Goal: Contribute content: Contribute content

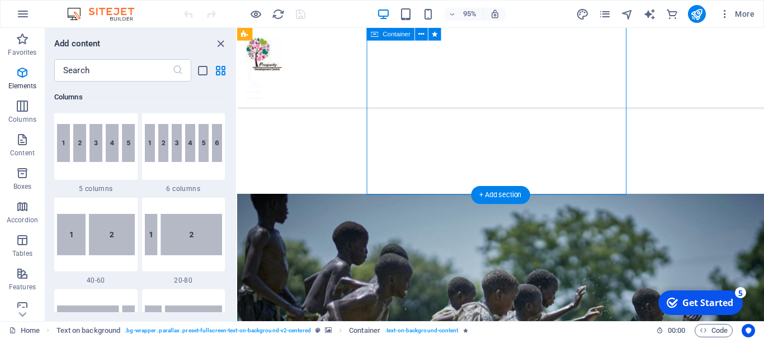
scroll to position [1956, 0]
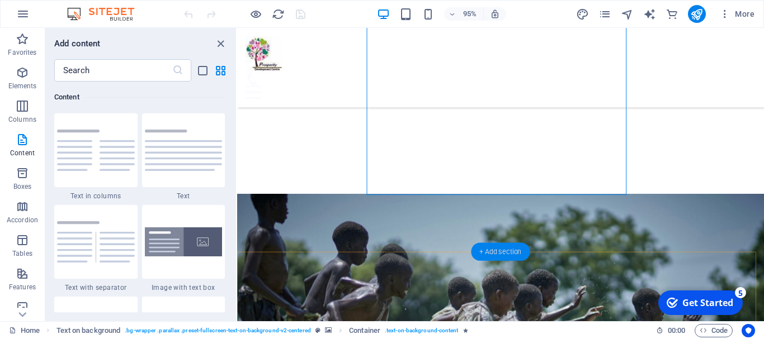
click at [503, 256] on div "+ Add section" at bounding box center [500, 252] width 59 height 18
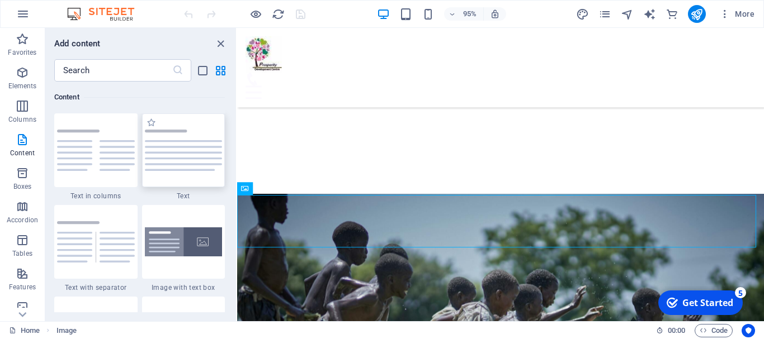
click at [201, 163] on img at bounding box center [184, 150] width 78 height 41
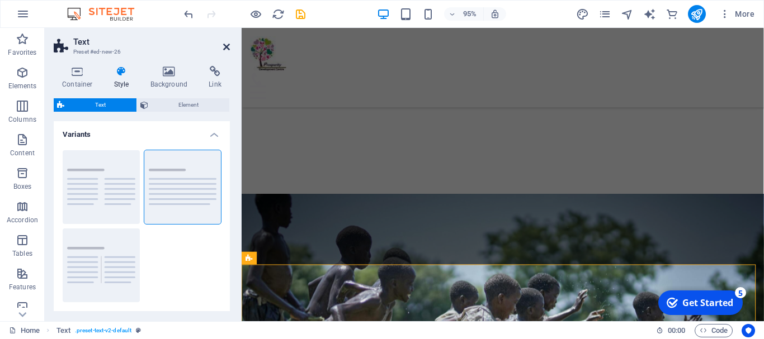
click at [226, 46] on icon at bounding box center [226, 46] width 7 height 9
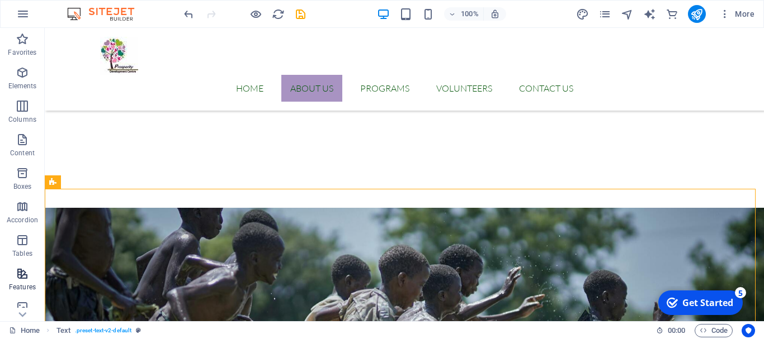
click at [14, 281] on span "Features" at bounding box center [22, 280] width 45 height 27
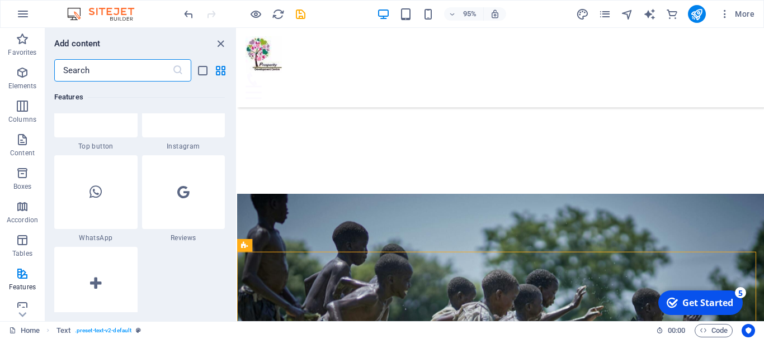
scroll to position [5526, 0]
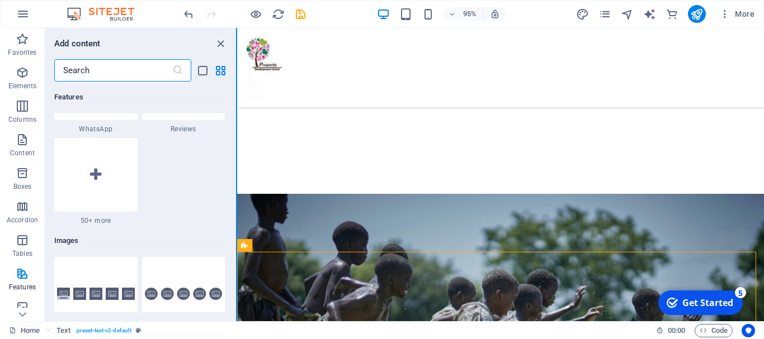
click at [237, 203] on section "Favorites Elements Columns Content Boxes Accordion Tables Features Images Slide…" at bounding box center [382, 175] width 764 height 294
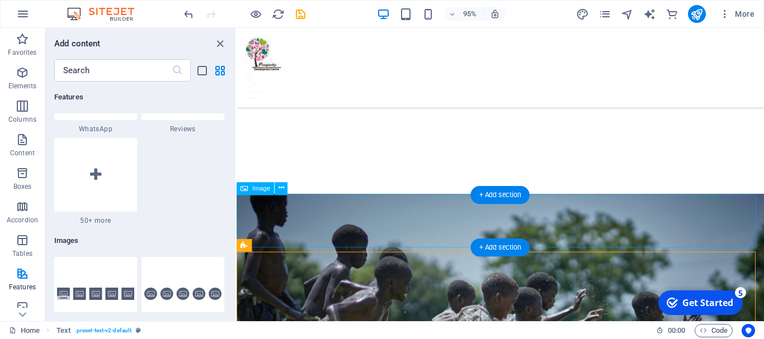
select select "px"
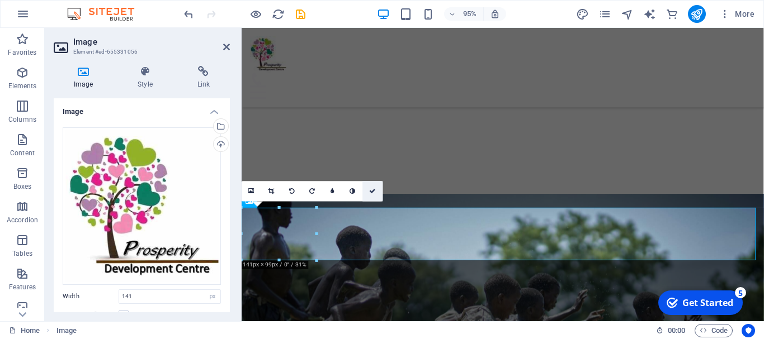
click at [377, 191] on link at bounding box center [373, 191] width 20 height 20
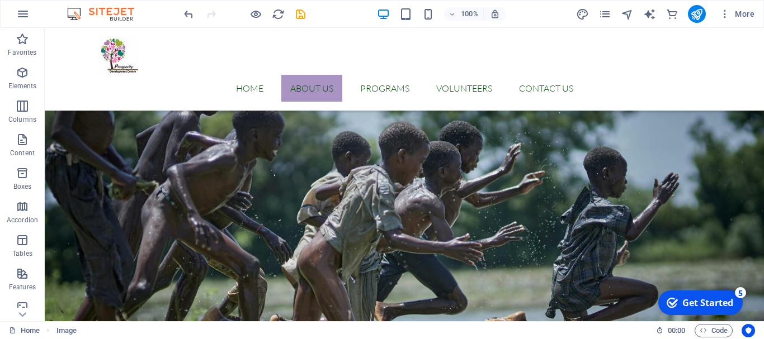
scroll to position [541, 0]
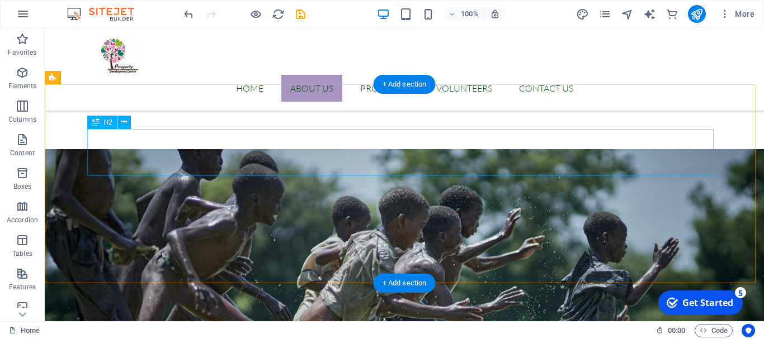
click at [212, 151] on div "Container H1 Banner Banner Container Container Menu Bar Text Preset Image Conta…" at bounding box center [404, 175] width 719 height 294
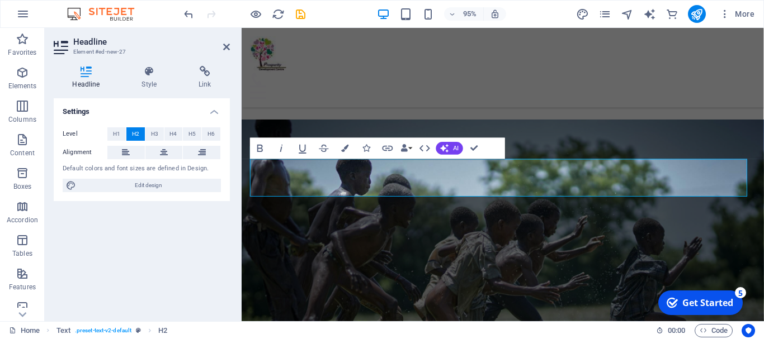
scroll to position [504, 0]
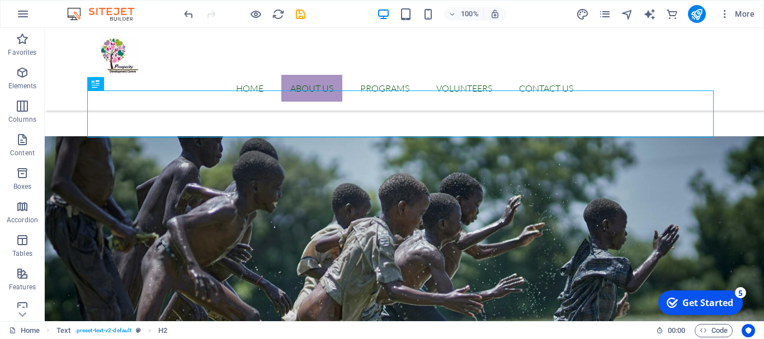
scroll to position [580, 0]
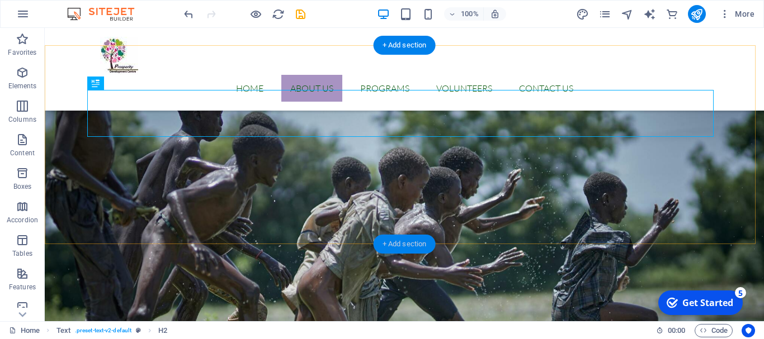
click at [420, 244] on div "+ Add section" at bounding box center [404, 244] width 62 height 19
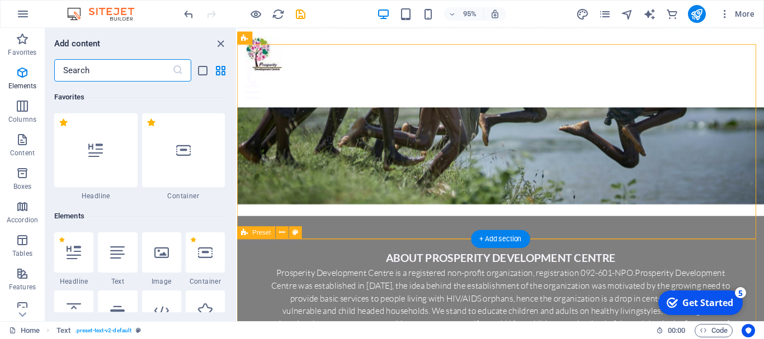
scroll to position [1956, 0]
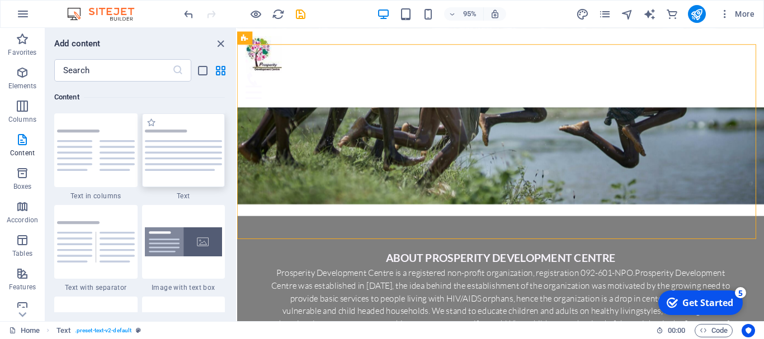
click at [173, 152] on img at bounding box center [184, 150] width 78 height 41
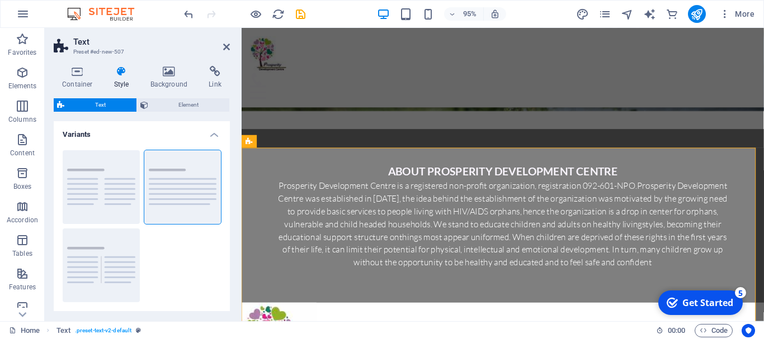
scroll to position [777, 0]
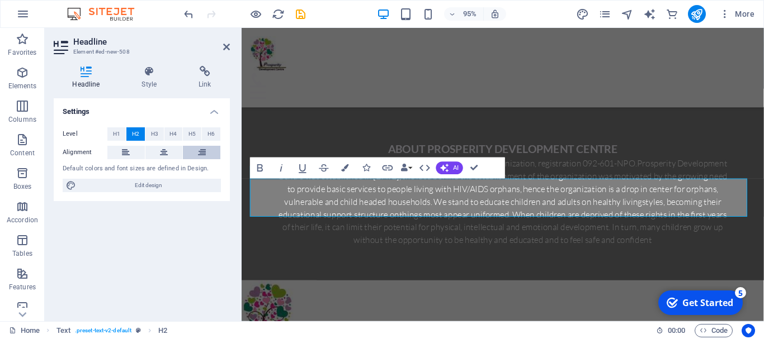
click at [206, 156] on button at bounding box center [201, 152] width 37 height 13
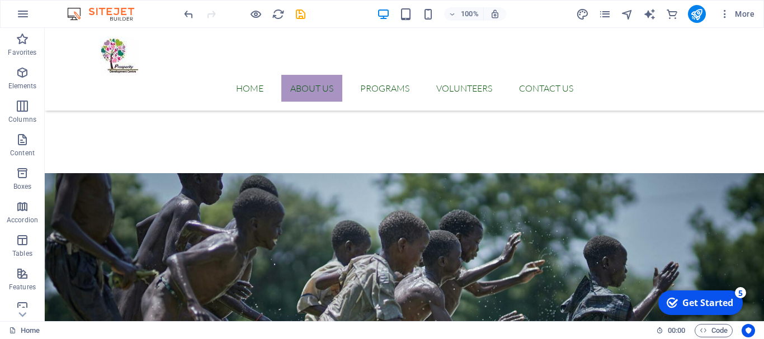
scroll to position [532, 0]
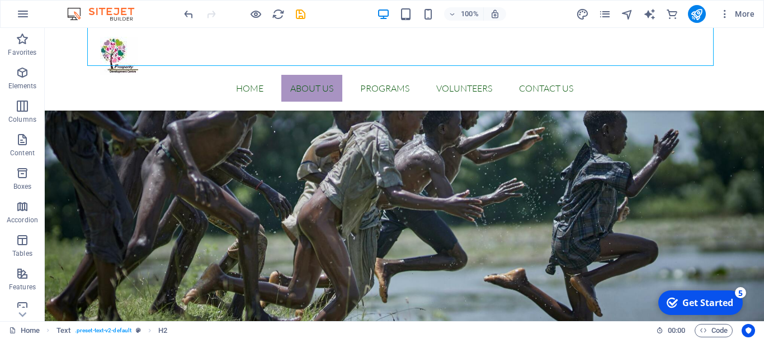
scroll to position [704, 0]
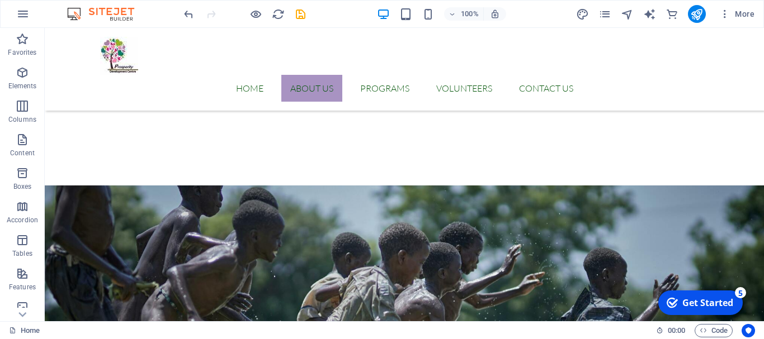
scroll to position [535, 0]
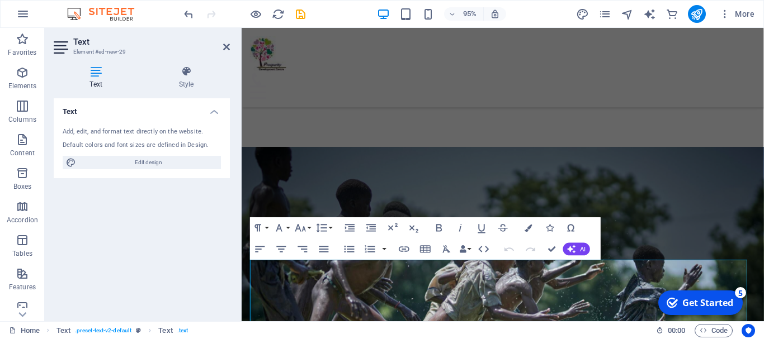
scroll to position [645, 0]
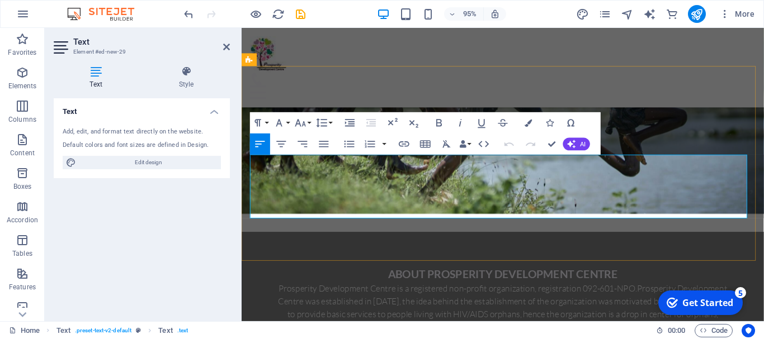
scroll to position [7516, 4]
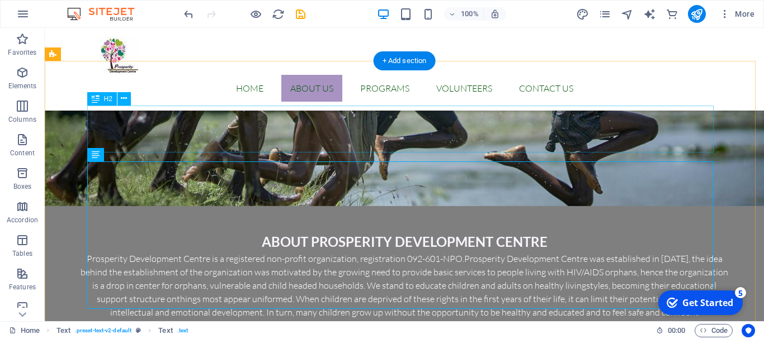
scroll to position [564, 0]
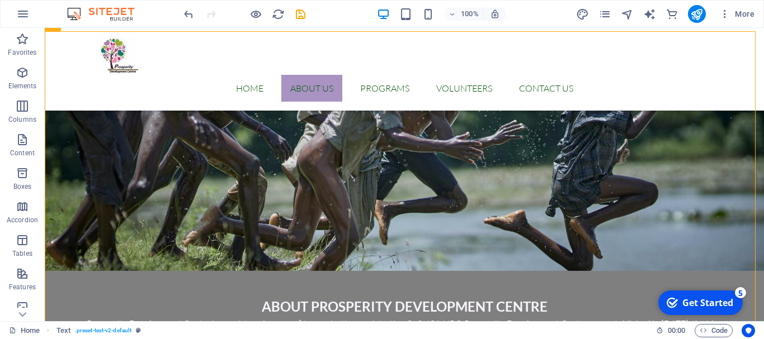
scroll to position [607, 0]
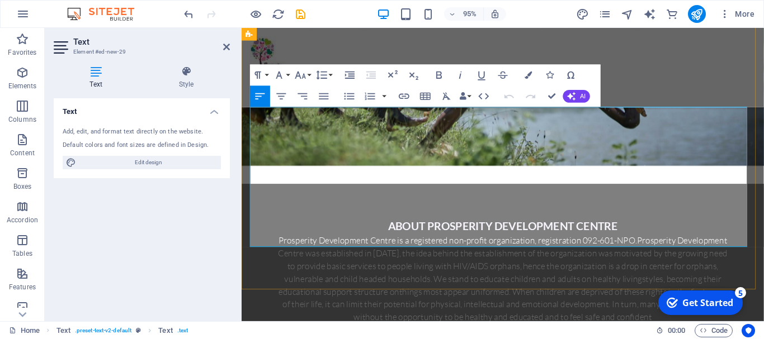
drag, startPoint x: 427, startPoint y: 249, endPoint x: 247, endPoint y: 121, distance: 220.6
click at [437, 74] on icon "button" at bounding box center [439, 75] width 13 height 13
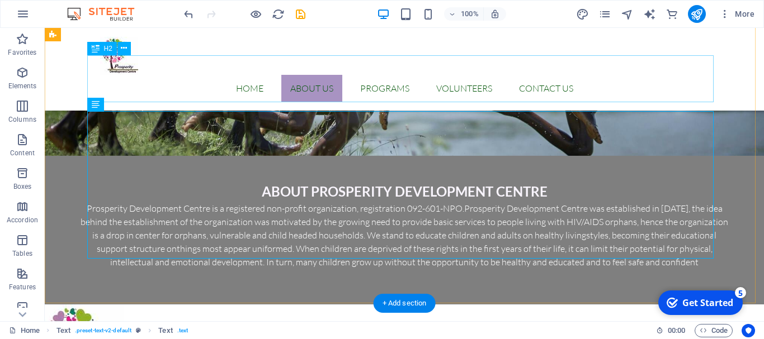
scroll to position [614, 0]
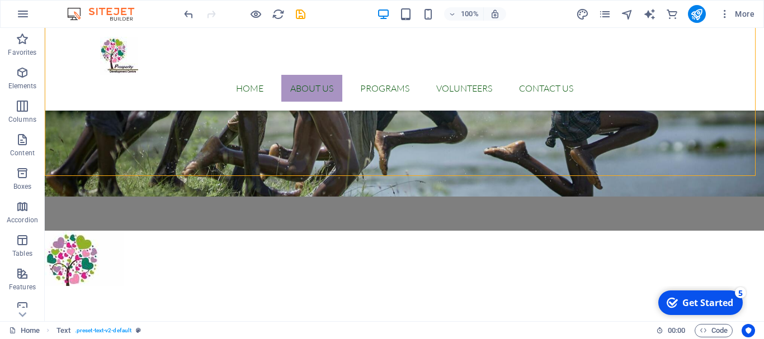
scroll to position [621, 0]
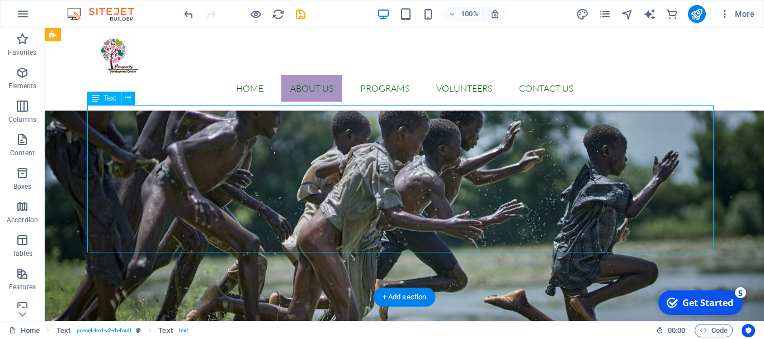
scroll to position [709, 0]
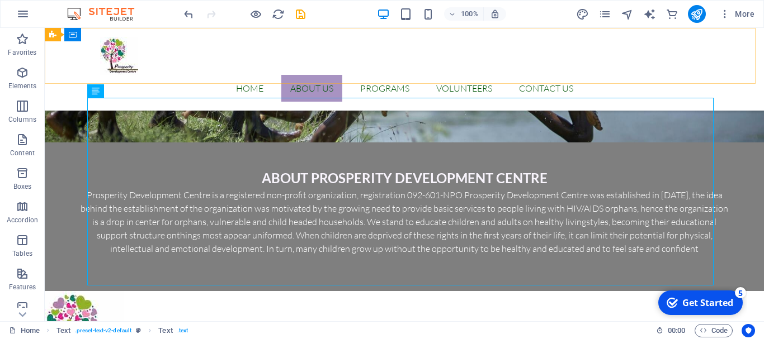
scroll to position [628, 0]
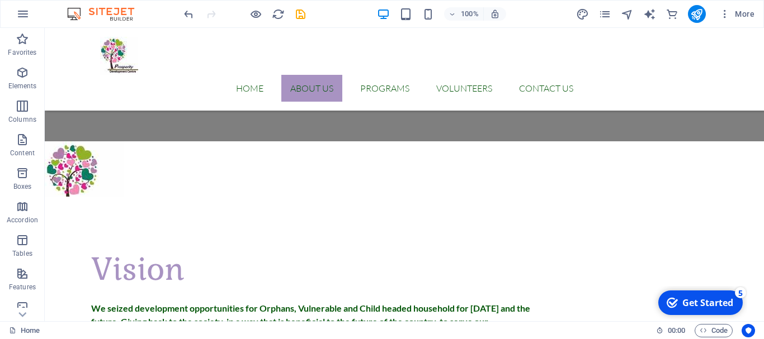
scroll to position [778, 0]
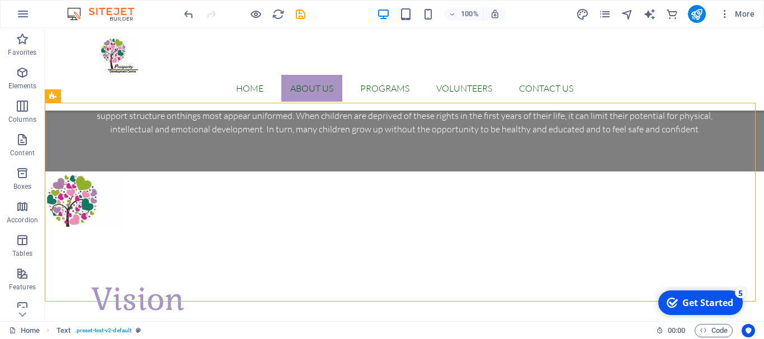
scroll to position [883, 0]
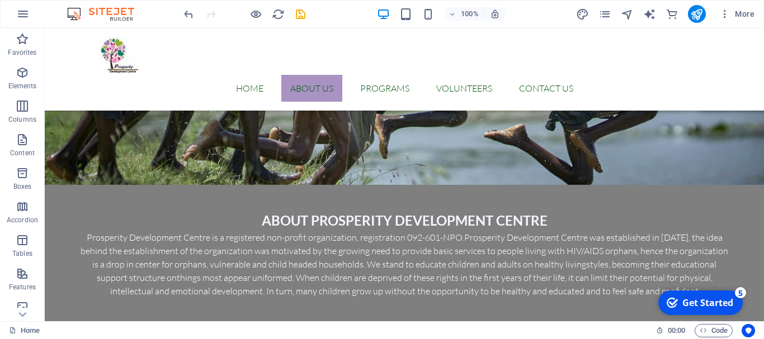
scroll to position [571, 0]
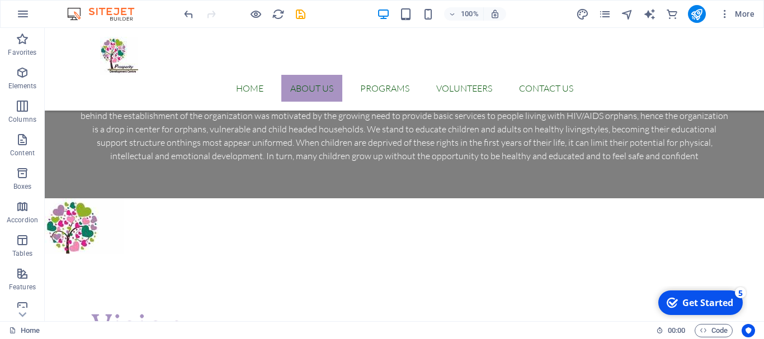
scroll to position [829, 0]
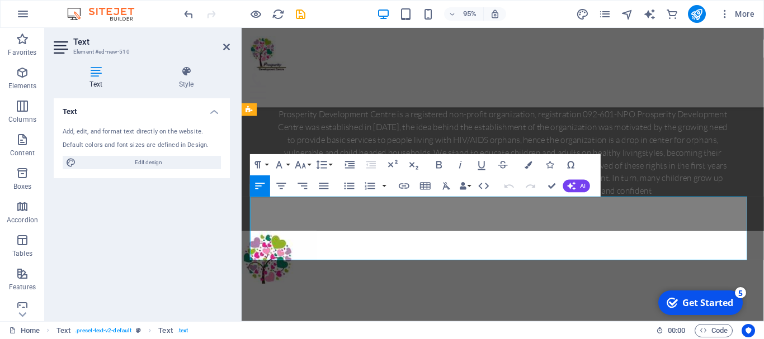
scroll to position [910, 0]
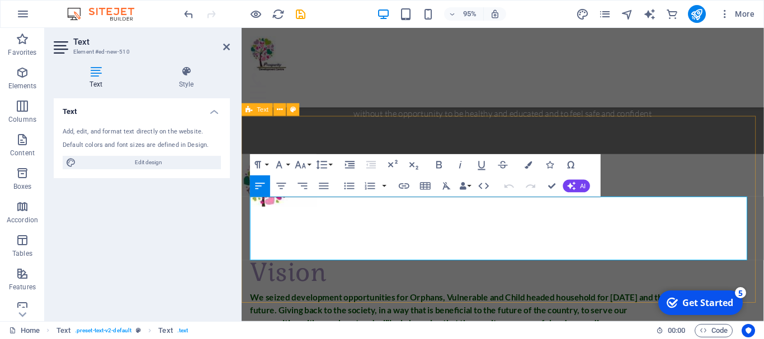
drag, startPoint x: 519, startPoint y: 267, endPoint x: 242, endPoint y: 215, distance: 281.6
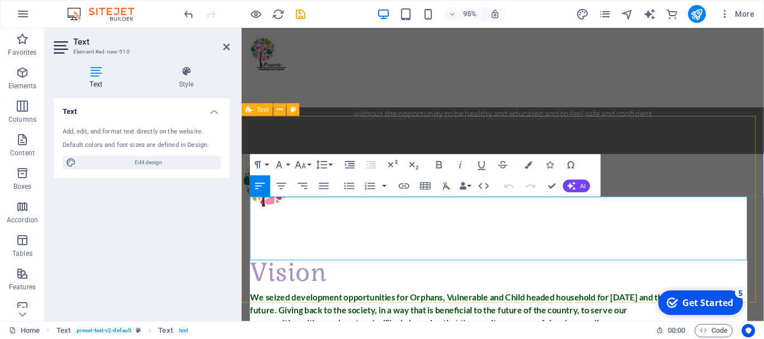
scroll to position [9044, 1]
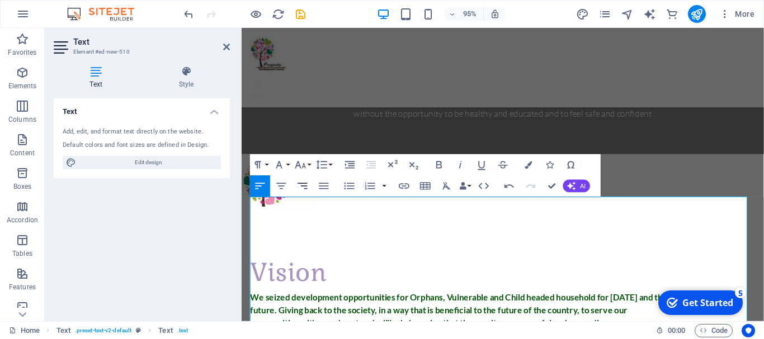
click at [305, 187] on icon "button" at bounding box center [302, 185] width 13 height 13
click at [256, 184] on icon "button" at bounding box center [260, 185] width 13 height 13
drag, startPoint x: 253, startPoint y: 209, endPoint x: 259, endPoint y: 226, distance: 17.7
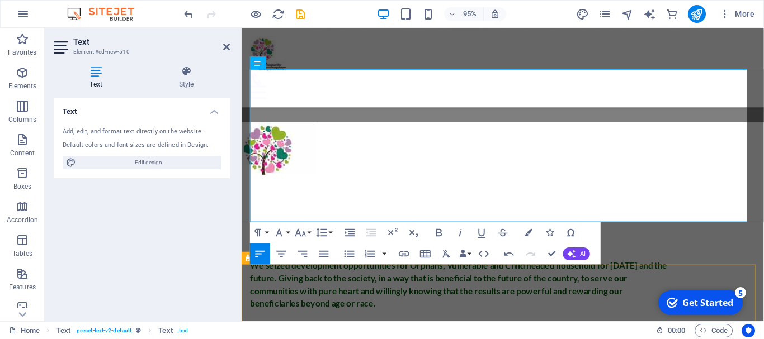
scroll to position [1044, 0]
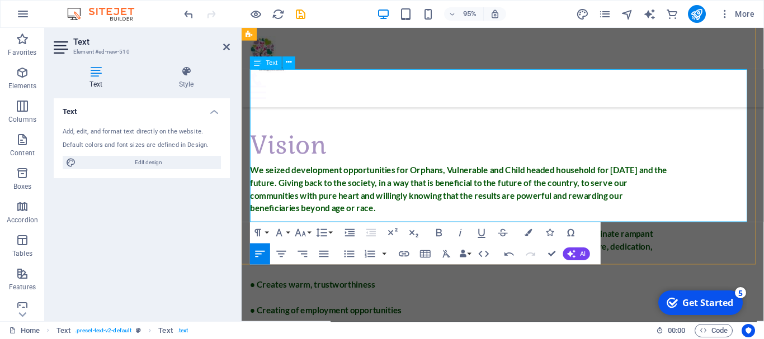
drag, startPoint x: 251, startPoint y: 214, endPoint x: 398, endPoint y: 229, distance: 147.3
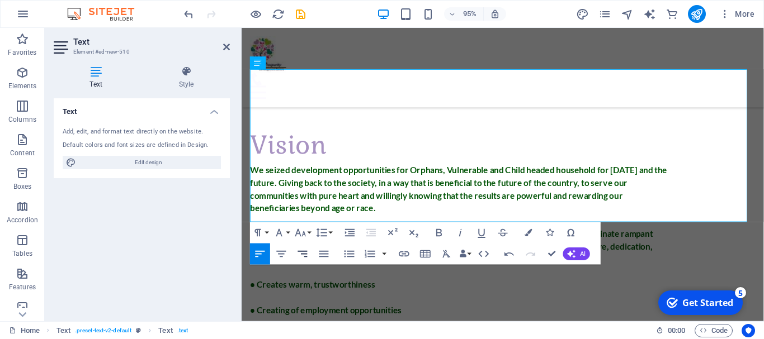
click at [299, 254] on icon "button" at bounding box center [302, 254] width 13 height 13
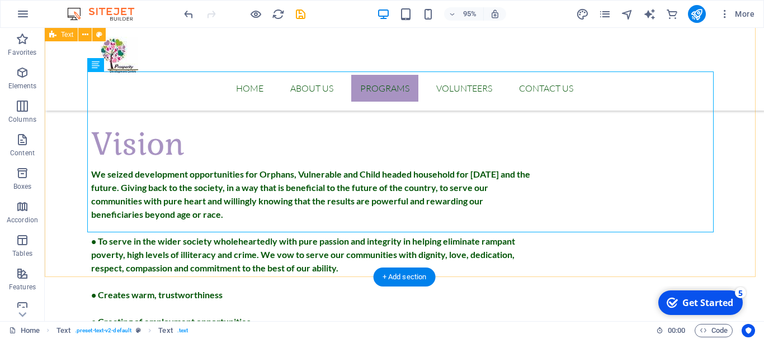
scroll to position [970, 0]
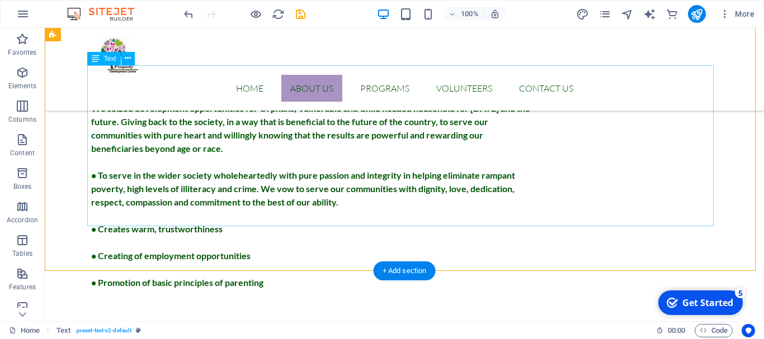
scroll to position [976, 0]
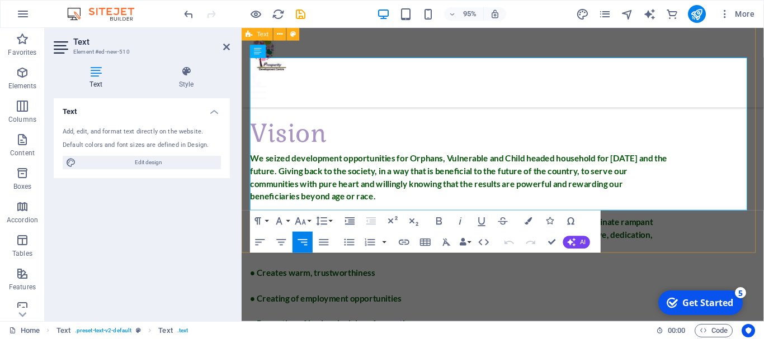
drag, startPoint x: 529, startPoint y: 90, endPoint x: 774, endPoint y: 222, distance: 278.2
click at [442, 219] on icon "button" at bounding box center [439, 221] width 13 height 13
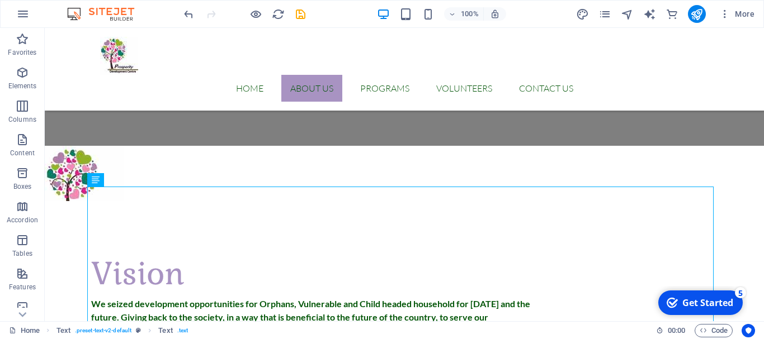
scroll to position [868, 0]
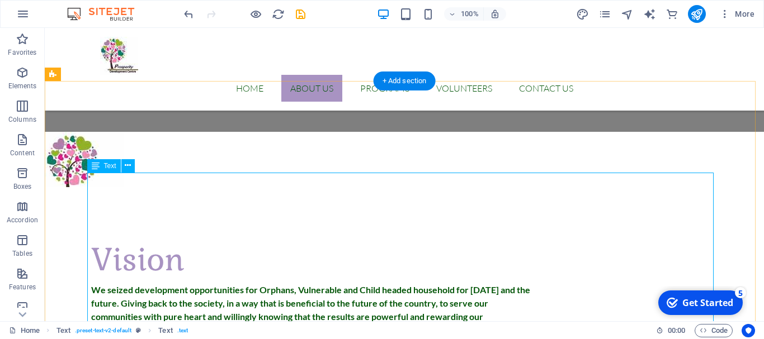
drag, startPoint x: 603, startPoint y: 181, endPoint x: 425, endPoint y: 189, distance: 178.0
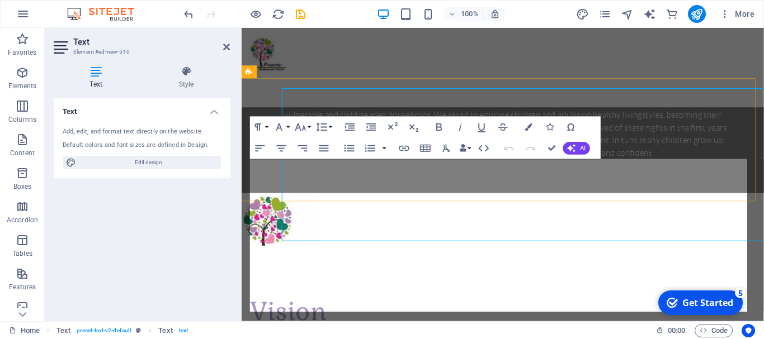
scroll to position [949, 0]
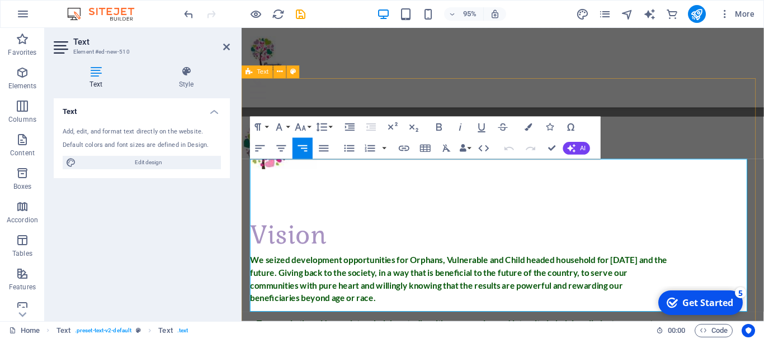
drag, startPoint x: 662, startPoint y: 174, endPoint x: 774, endPoint y: 191, distance: 113.6
click at [437, 125] on icon "button" at bounding box center [439, 127] width 6 height 7
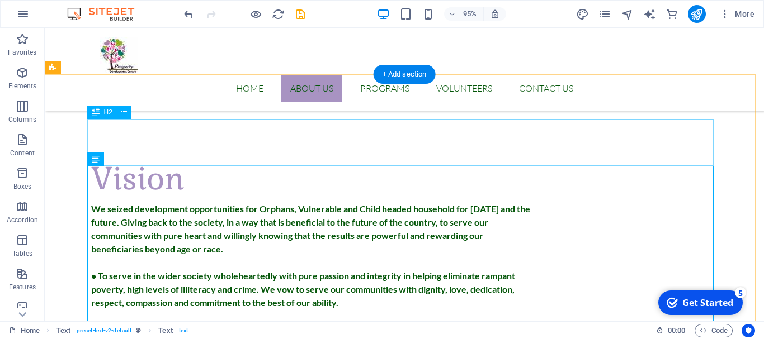
scroll to position [875, 0]
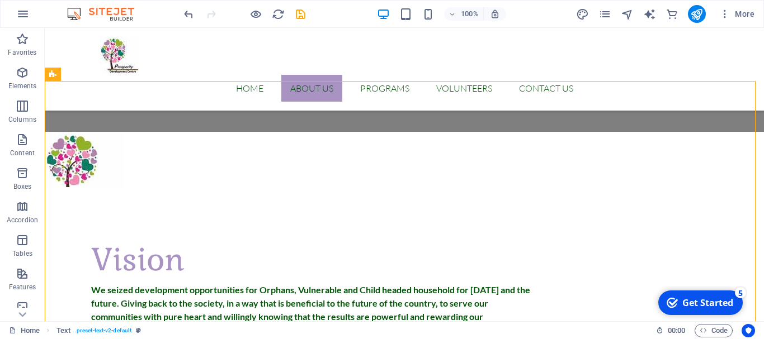
scroll to position [910, 0]
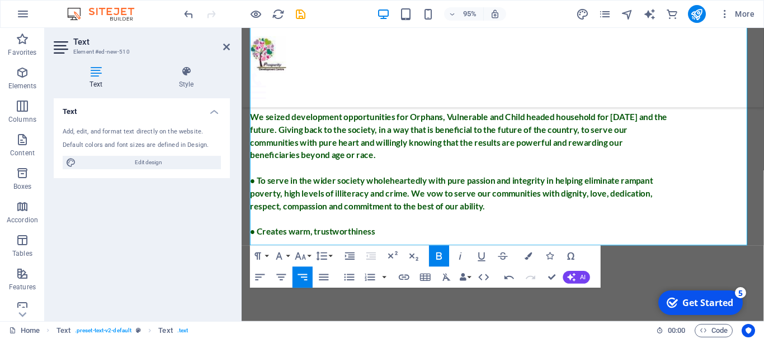
scroll to position [1113, 0]
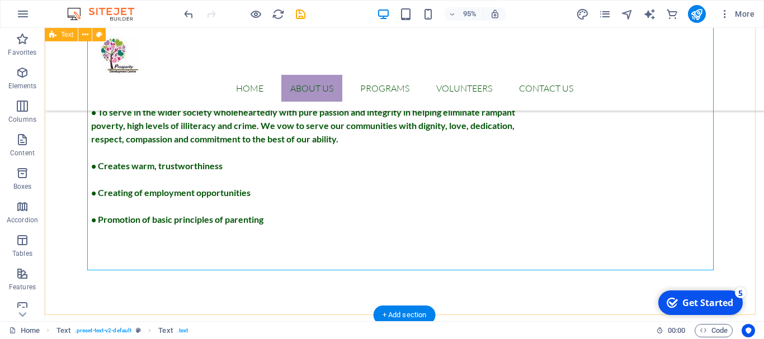
scroll to position [1039, 0]
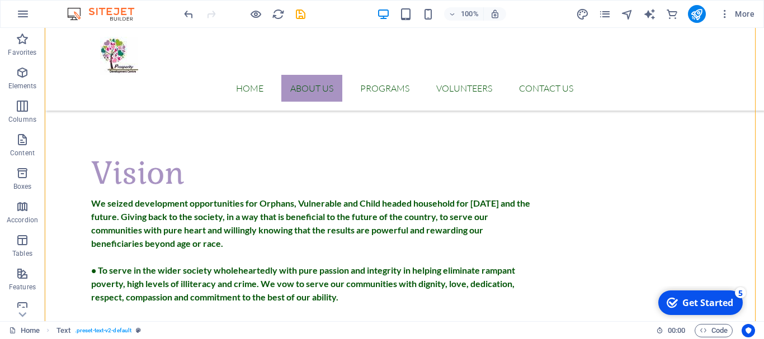
scroll to position [969, 0]
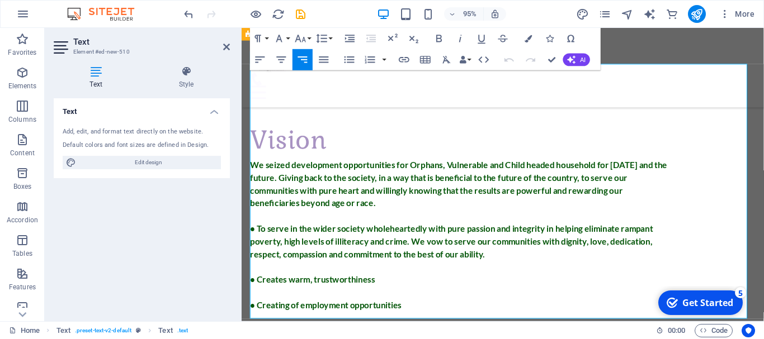
drag, startPoint x: 631, startPoint y: 111, endPoint x: 649, endPoint y: 98, distance: 21.3
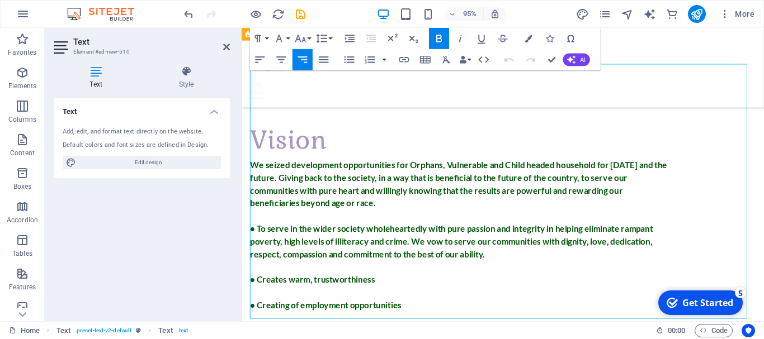
drag, startPoint x: 652, startPoint y: 106, endPoint x: 665, endPoint y: 104, distance: 13.5
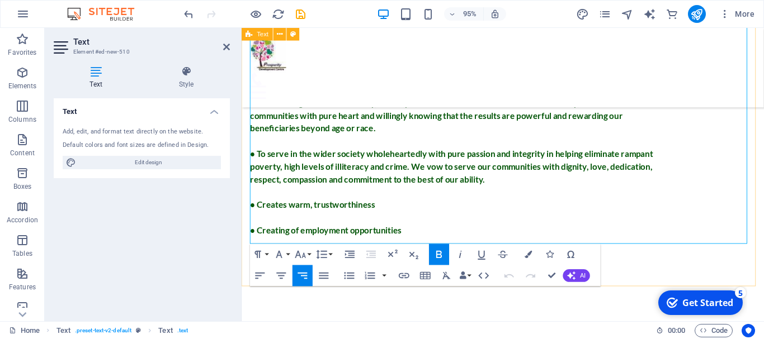
drag, startPoint x: 665, startPoint y: 105, endPoint x: 769, endPoint y: 267, distance: 193.1
click at [263, 281] on icon "button" at bounding box center [260, 275] width 13 height 13
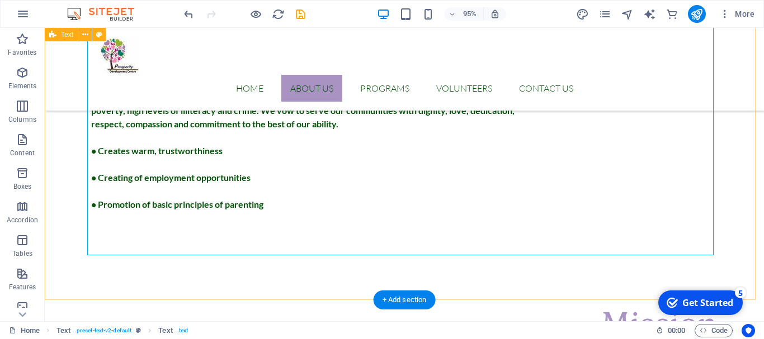
scroll to position [1054, 0]
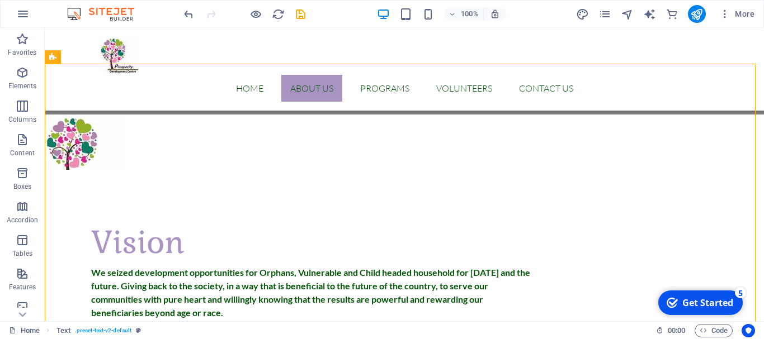
scroll to position [900, 0]
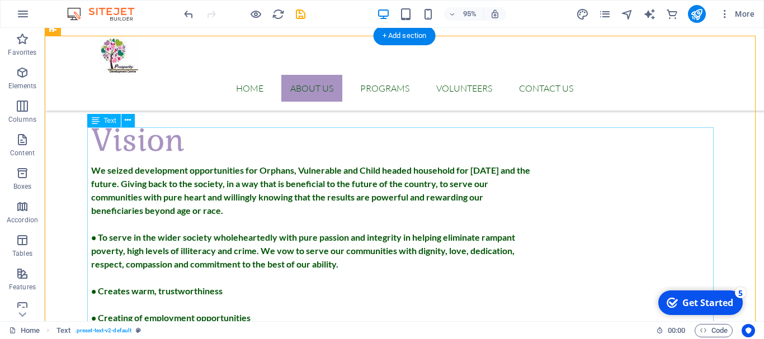
scroll to position [914, 0]
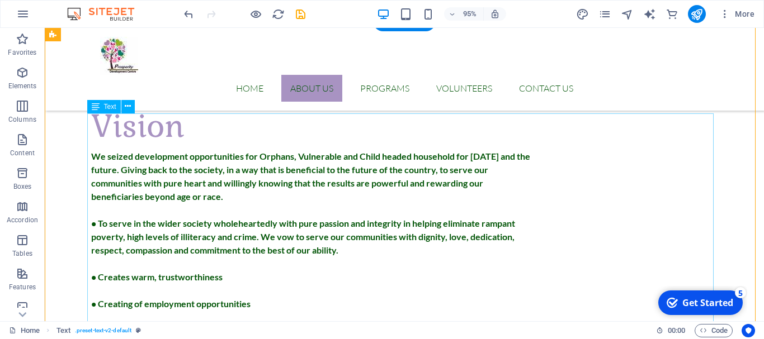
scroll to position [928, 0]
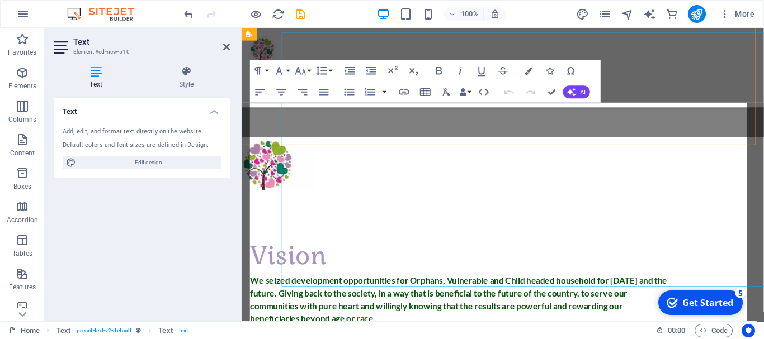
scroll to position [1009, 0]
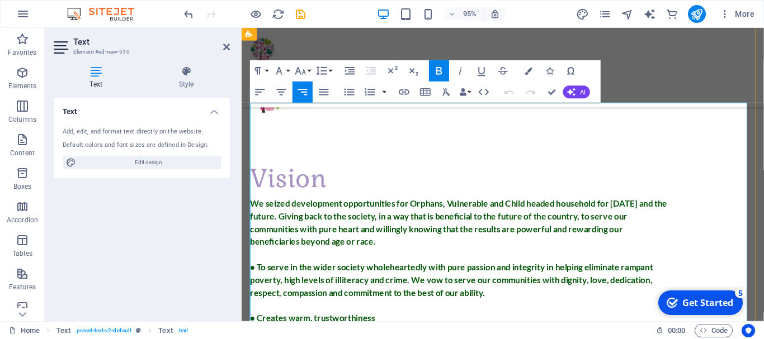
click at [256, 93] on icon "button" at bounding box center [260, 92] width 13 height 13
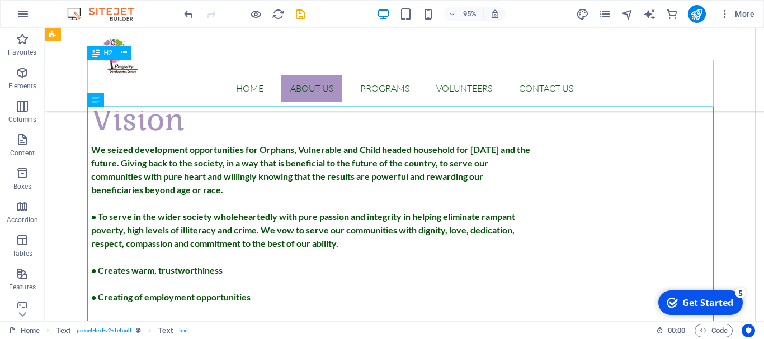
scroll to position [934, 0]
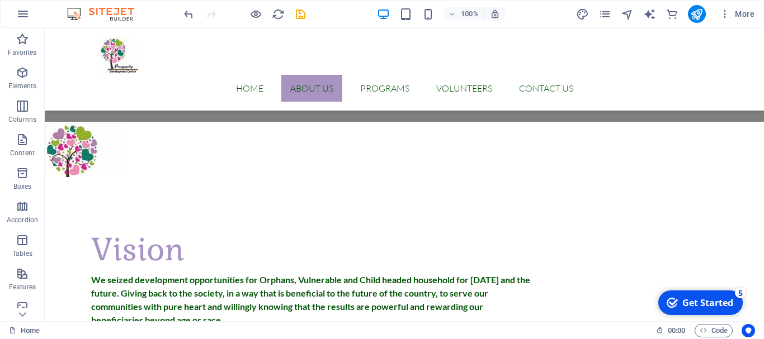
scroll to position [864, 0]
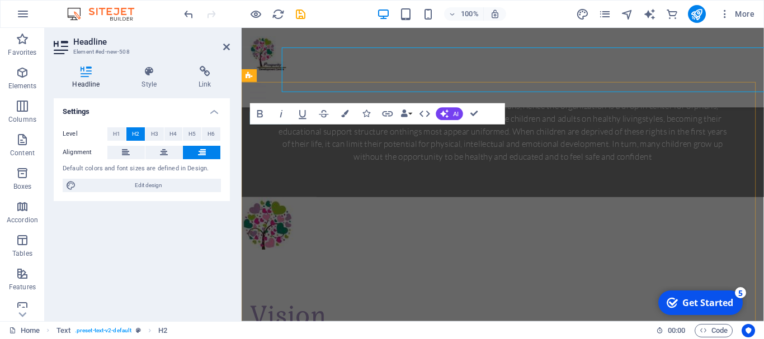
scroll to position [945, 0]
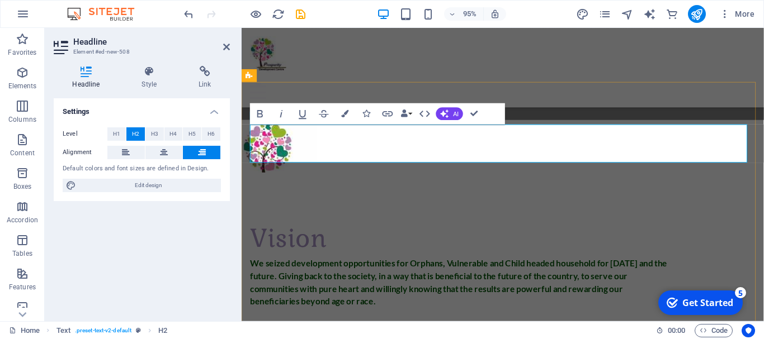
click at [128, 151] on icon at bounding box center [126, 152] width 8 height 13
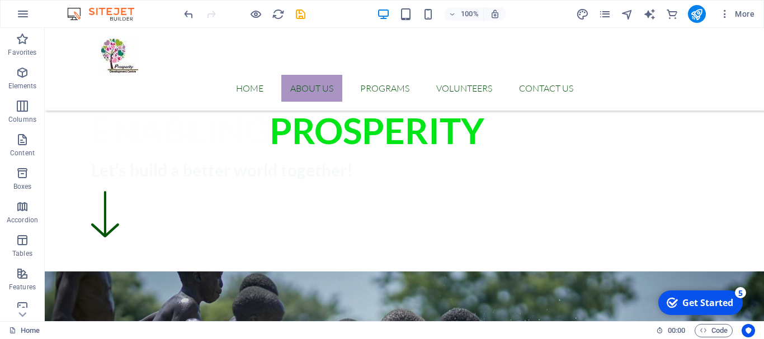
scroll to position [448, 0]
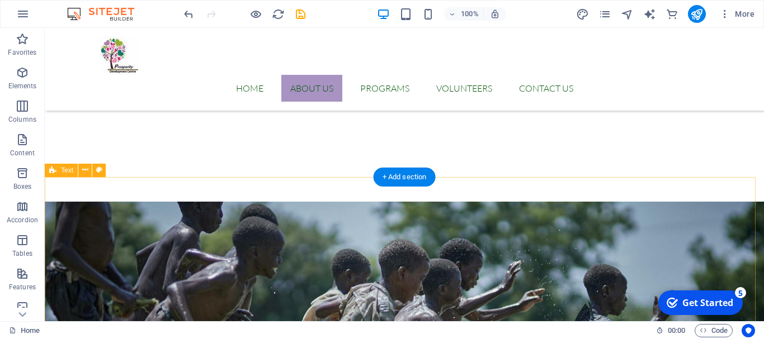
drag, startPoint x: 308, startPoint y: 207, endPoint x: 202, endPoint y: 252, distance: 114.8
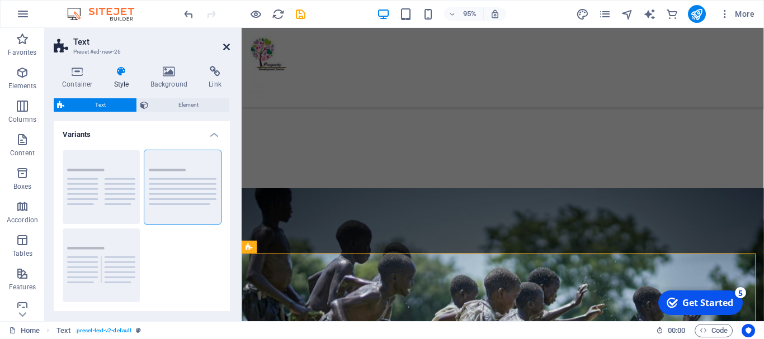
click at [225, 43] on icon at bounding box center [226, 46] width 7 height 9
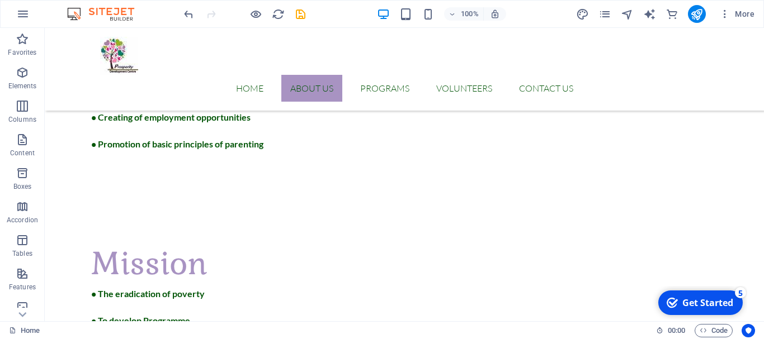
scroll to position [1119, 0]
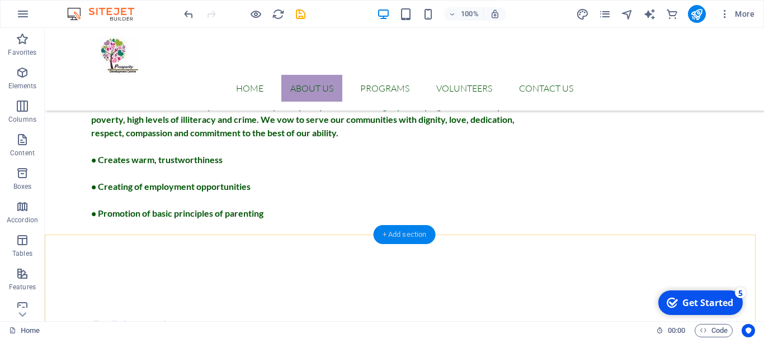
click at [387, 232] on div "+ Add section" at bounding box center [404, 234] width 62 height 19
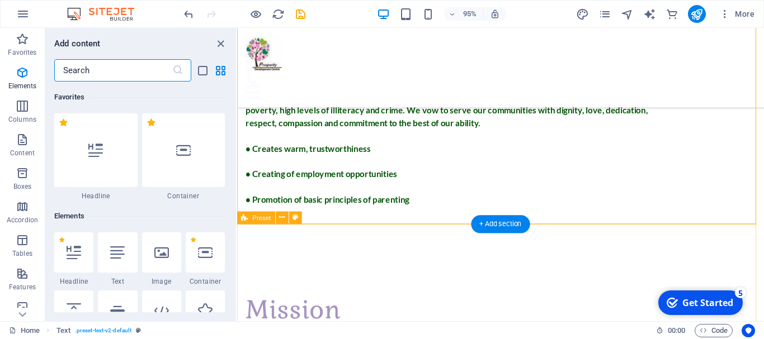
scroll to position [1956, 0]
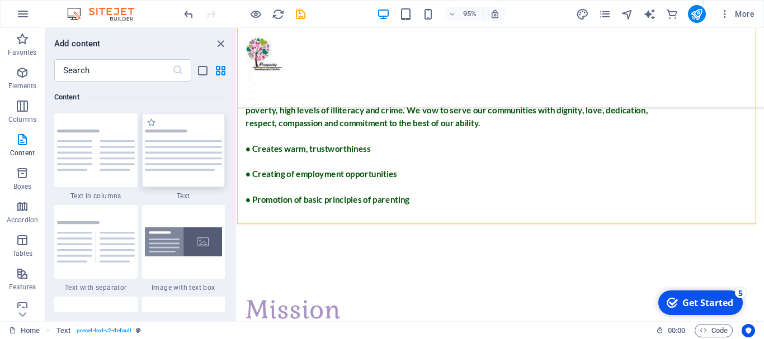
click at [196, 153] on img at bounding box center [184, 150] width 78 height 41
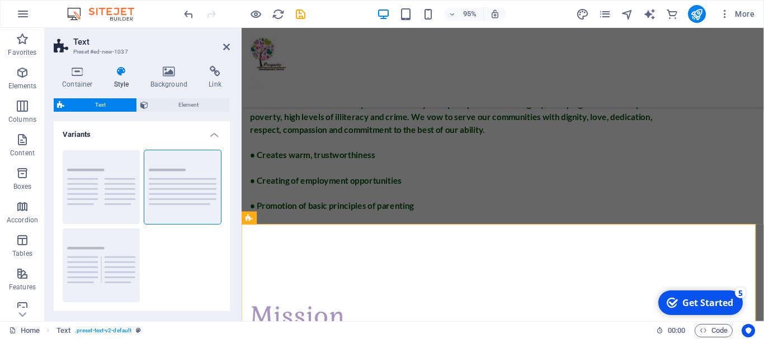
scroll to position [1194, 0]
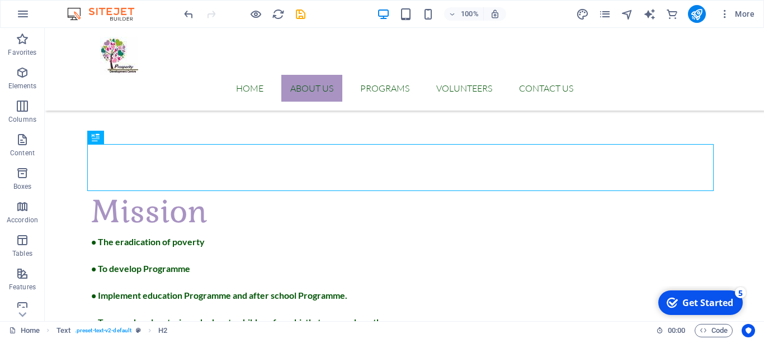
scroll to position [1284, 0]
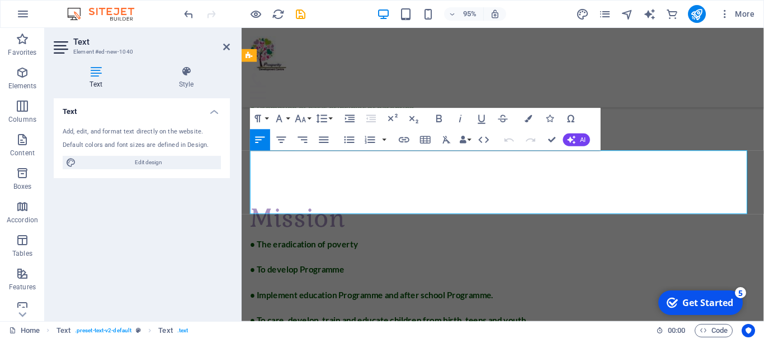
scroll to position [1365, 0]
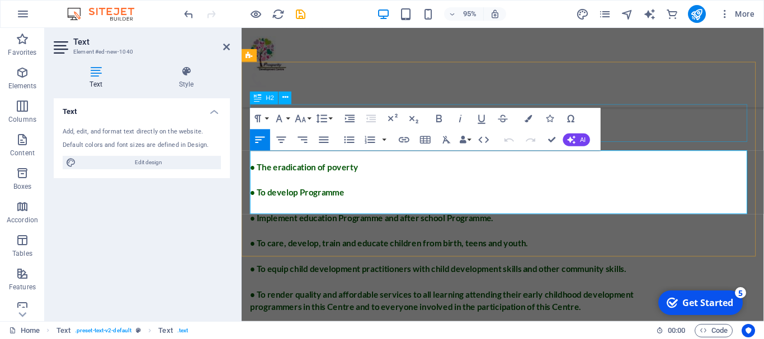
drag, startPoint x: 541, startPoint y: 220, endPoint x: 248, endPoint y: 165, distance: 297.6
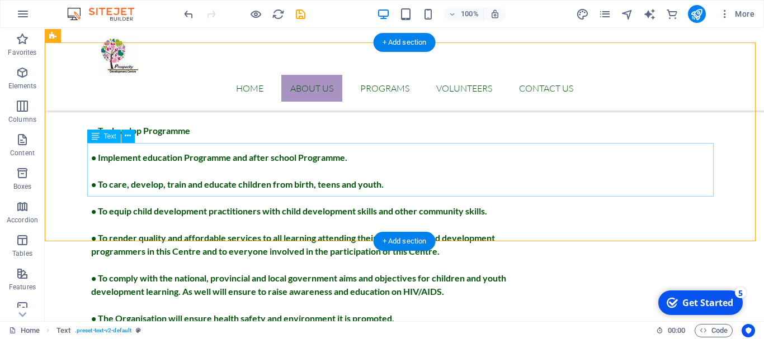
scroll to position [1312, 0]
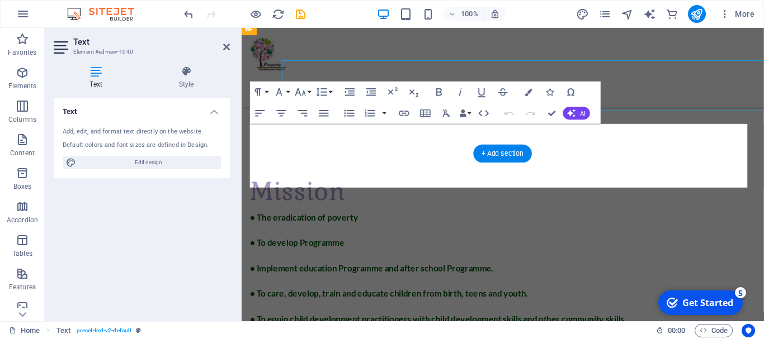
scroll to position [1393, 0]
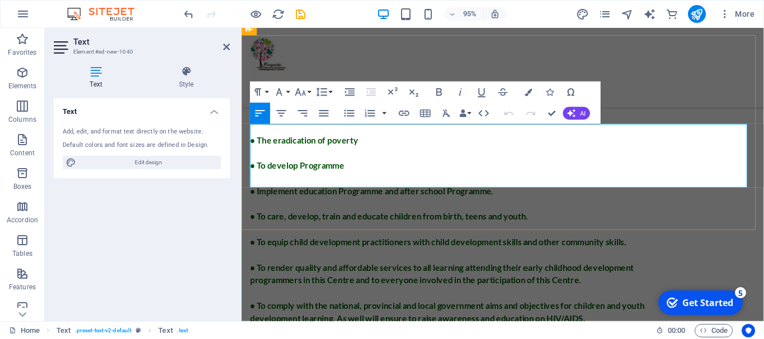
drag, startPoint x: 252, startPoint y: 139, endPoint x: 270, endPoint y: 176, distance: 41.0
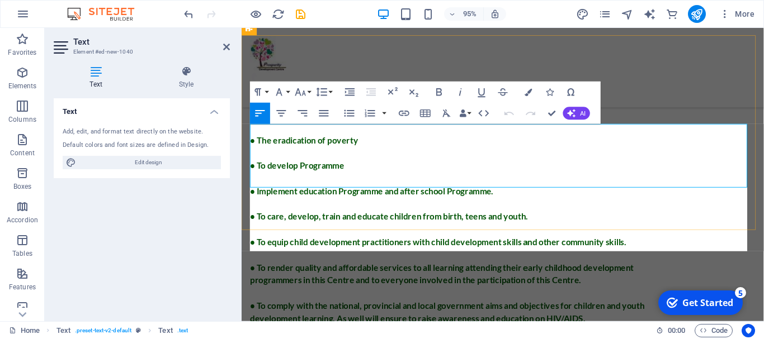
scroll to position [7516, 1]
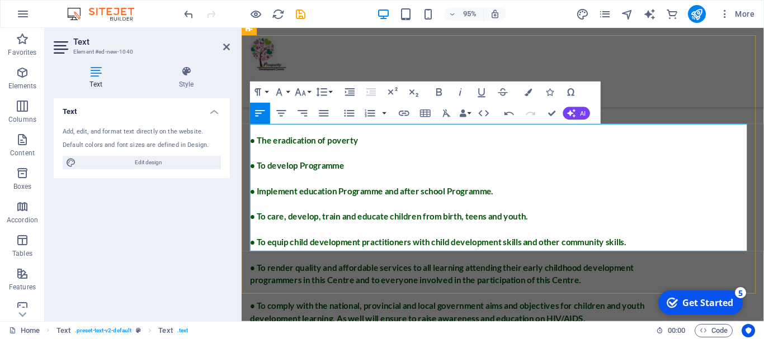
drag, startPoint x: 252, startPoint y: 233, endPoint x: 299, endPoint y: 230, distance: 47.0
click at [437, 88] on icon "button" at bounding box center [439, 92] width 13 height 13
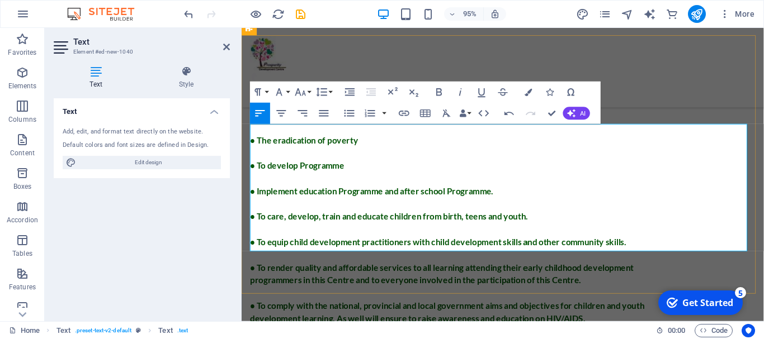
drag, startPoint x: 251, startPoint y: 178, endPoint x: 301, endPoint y: 179, distance: 50.3
click at [442, 84] on button "Bold" at bounding box center [439, 92] width 20 height 21
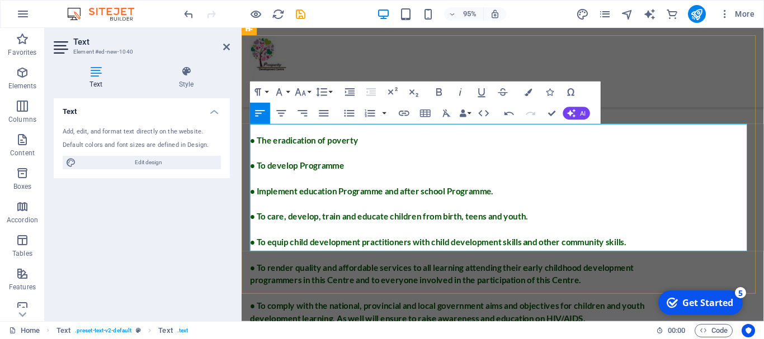
drag, startPoint x: 250, startPoint y: 135, endPoint x: 330, endPoint y: 135, distance: 80.0
click at [445, 92] on icon "button" at bounding box center [439, 92] width 13 height 13
